Goal: Task Accomplishment & Management: Manage account settings

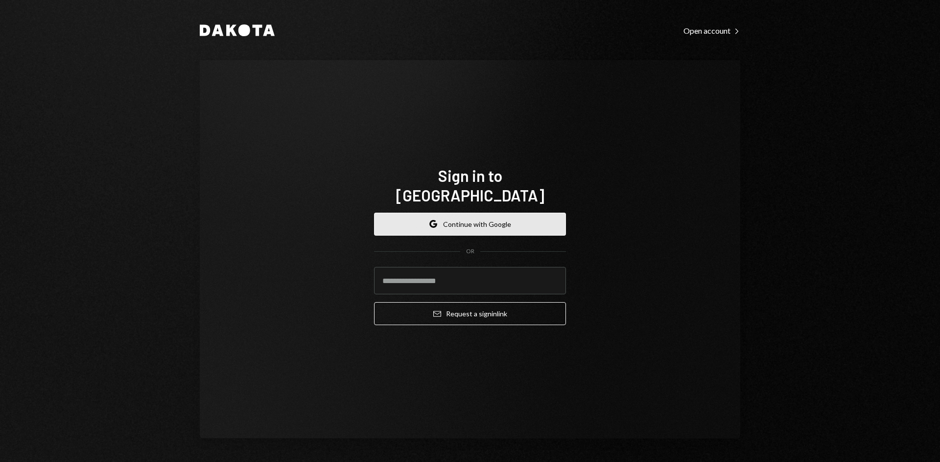
click at [493, 221] on button "Google Continue with Google" at bounding box center [470, 224] width 192 height 23
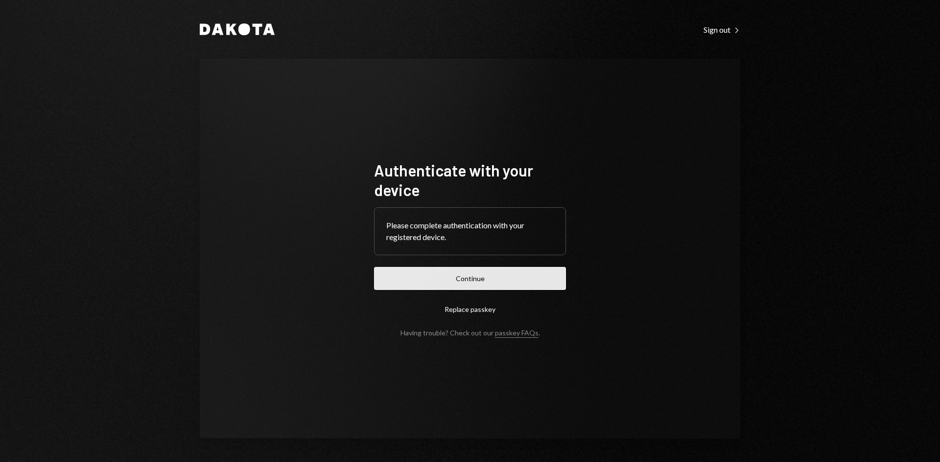
click at [472, 272] on button "Continue" at bounding box center [470, 278] width 192 height 23
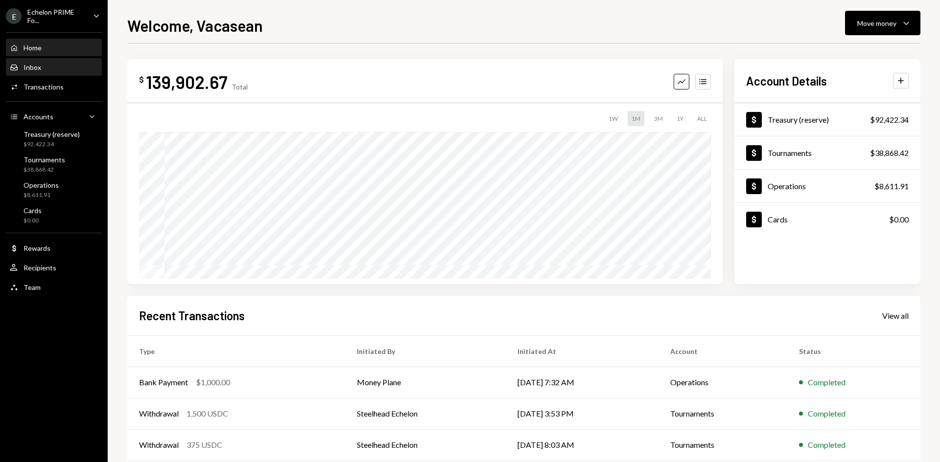
click at [55, 63] on div "Inbox Inbox" at bounding box center [54, 67] width 88 height 9
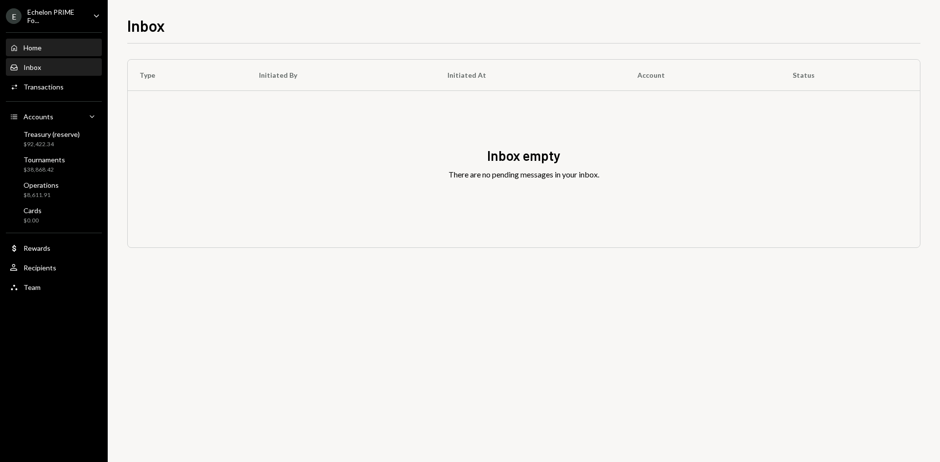
click at [55, 52] on div "Home Home" at bounding box center [54, 48] width 88 height 17
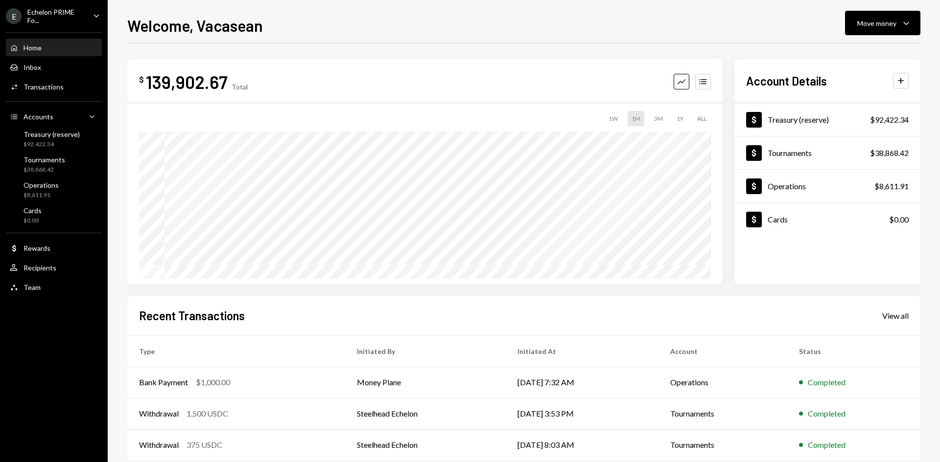
click at [38, 15] on div "Echelon PRIME Fo..." at bounding box center [56, 16] width 58 height 17
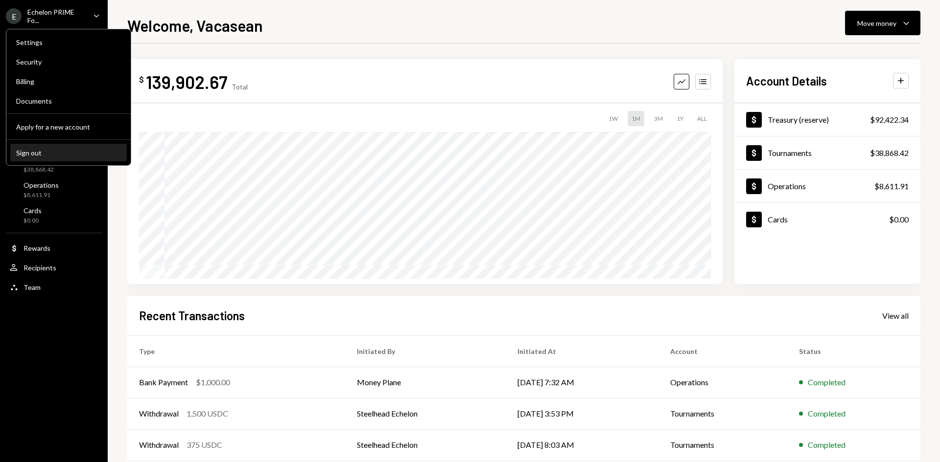
click at [40, 151] on div "Sign out" at bounding box center [68, 153] width 105 height 8
